Goal: Task Accomplishment & Management: Use online tool/utility

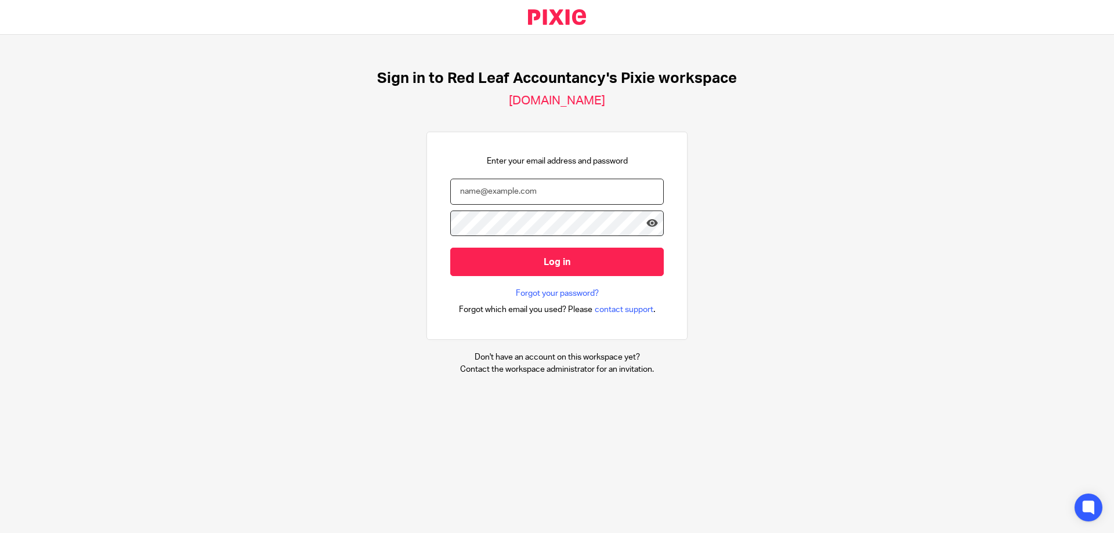
click at [540, 193] on input "email" at bounding box center [557, 192] width 214 height 26
type input "jonathan@redleafaccountancy.co.uk"
click at [32, 219] on div "Sign in to Red Leaf Accountancy's Pixie workspace redleafaccountancy.usepixie.n…" at bounding box center [557, 222] width 1114 height 375
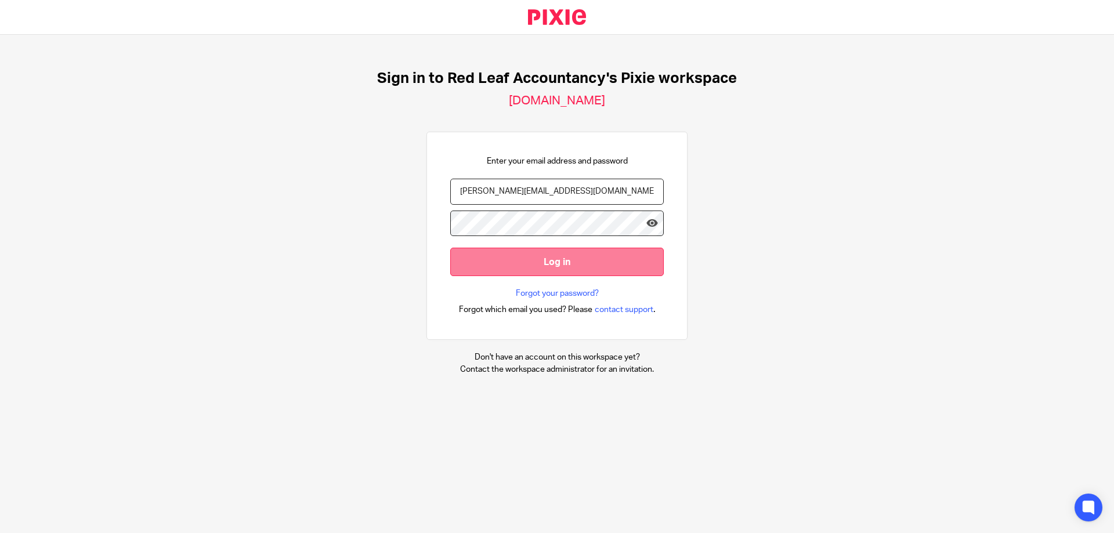
click at [495, 265] on input "Log in" at bounding box center [557, 262] width 214 height 28
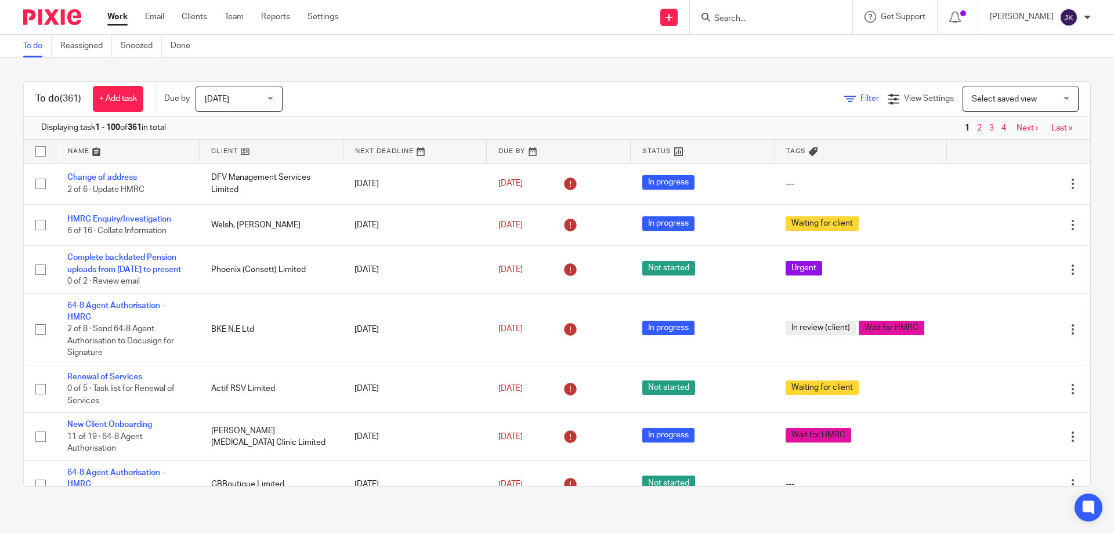
click at [844, 100] on link "Filter" at bounding box center [861, 99] width 35 height 8
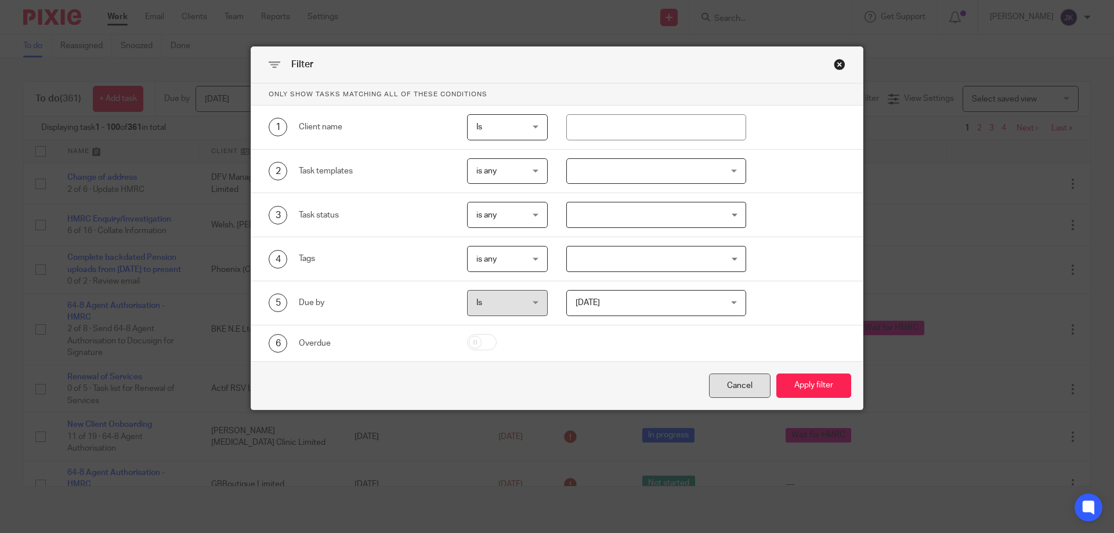
click at [752, 386] on div "Cancel" at bounding box center [740, 386] width 62 height 25
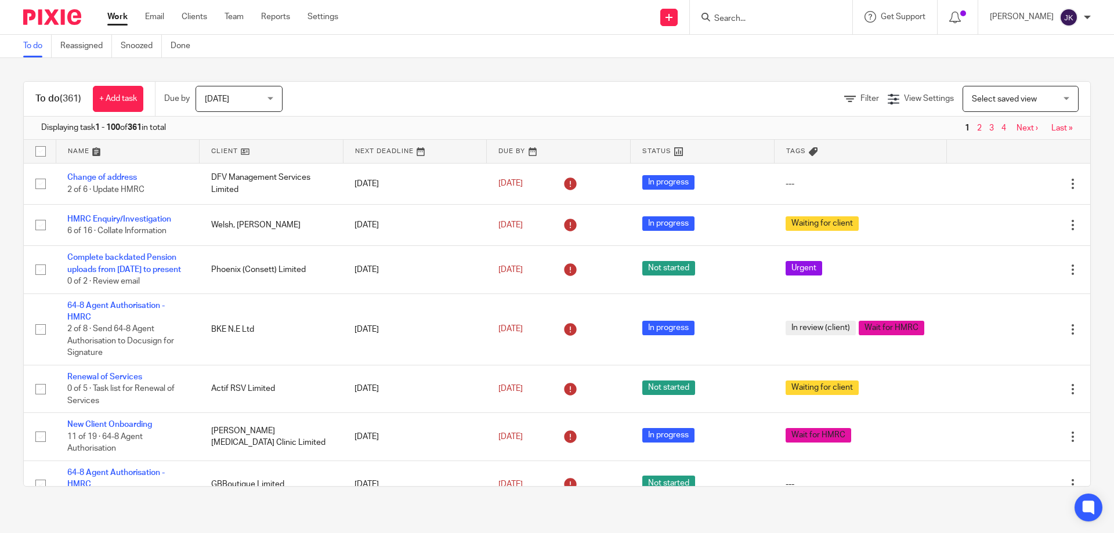
click at [764, 15] on input "Search" at bounding box center [765, 19] width 104 height 10
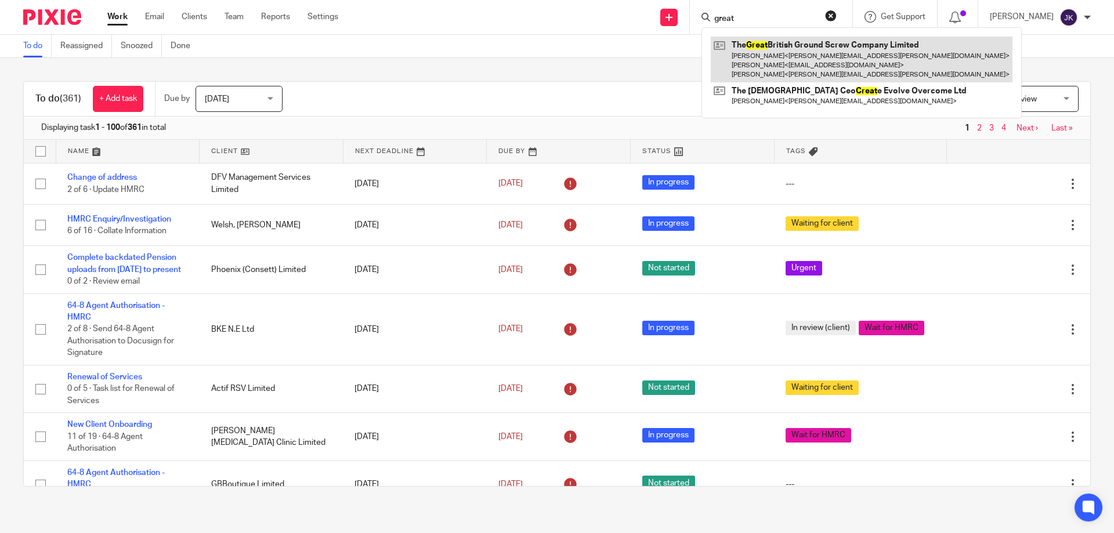
type input "great"
click at [781, 53] on link at bounding box center [862, 60] width 302 height 46
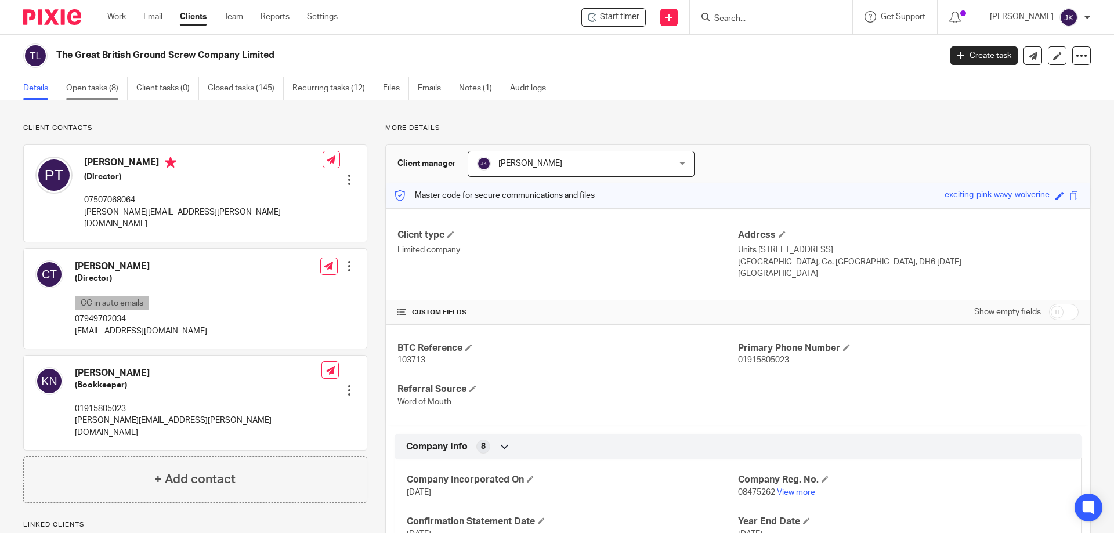
click at [100, 80] on link "Open tasks (8)" at bounding box center [97, 88] width 62 height 23
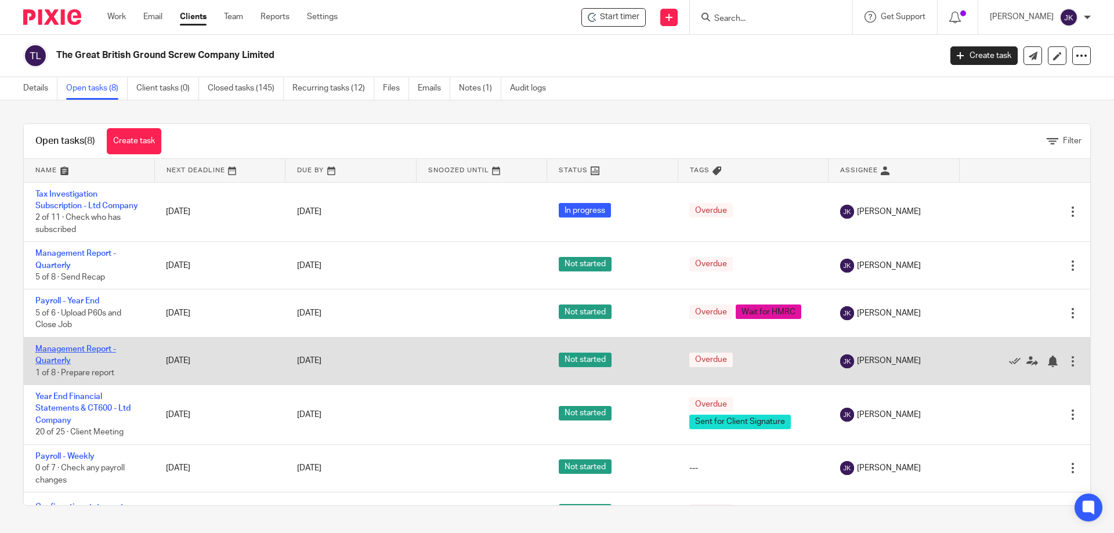
click at [77, 364] on link "Management Report - Quarterly" at bounding box center [75, 355] width 81 height 20
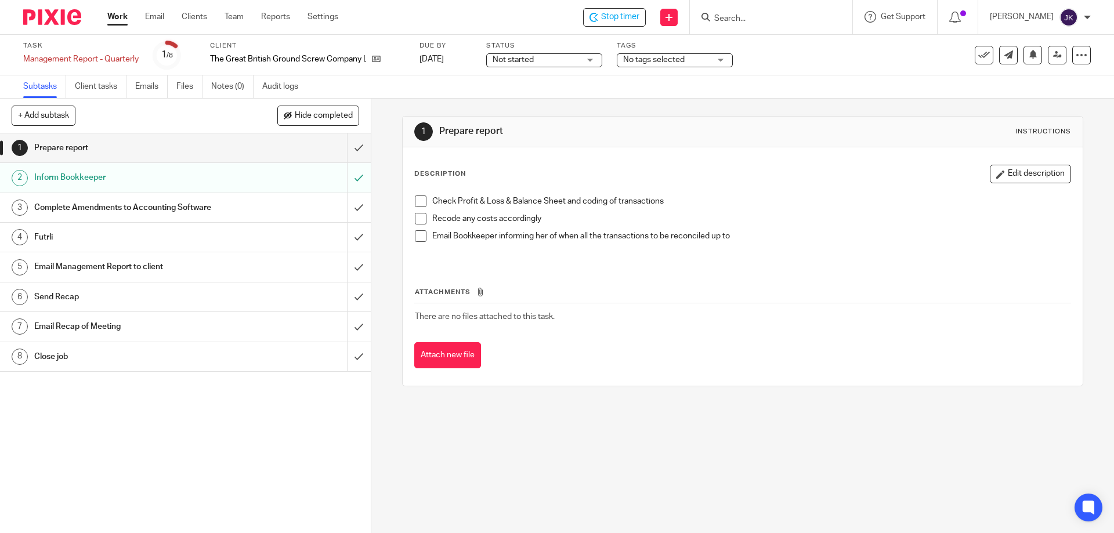
click at [577, 158] on div "Description Edit description Check Profit & Loss & Balance Sheet and coding of …" at bounding box center [743, 266] width 680 height 239
